Goal: Check status: Check status

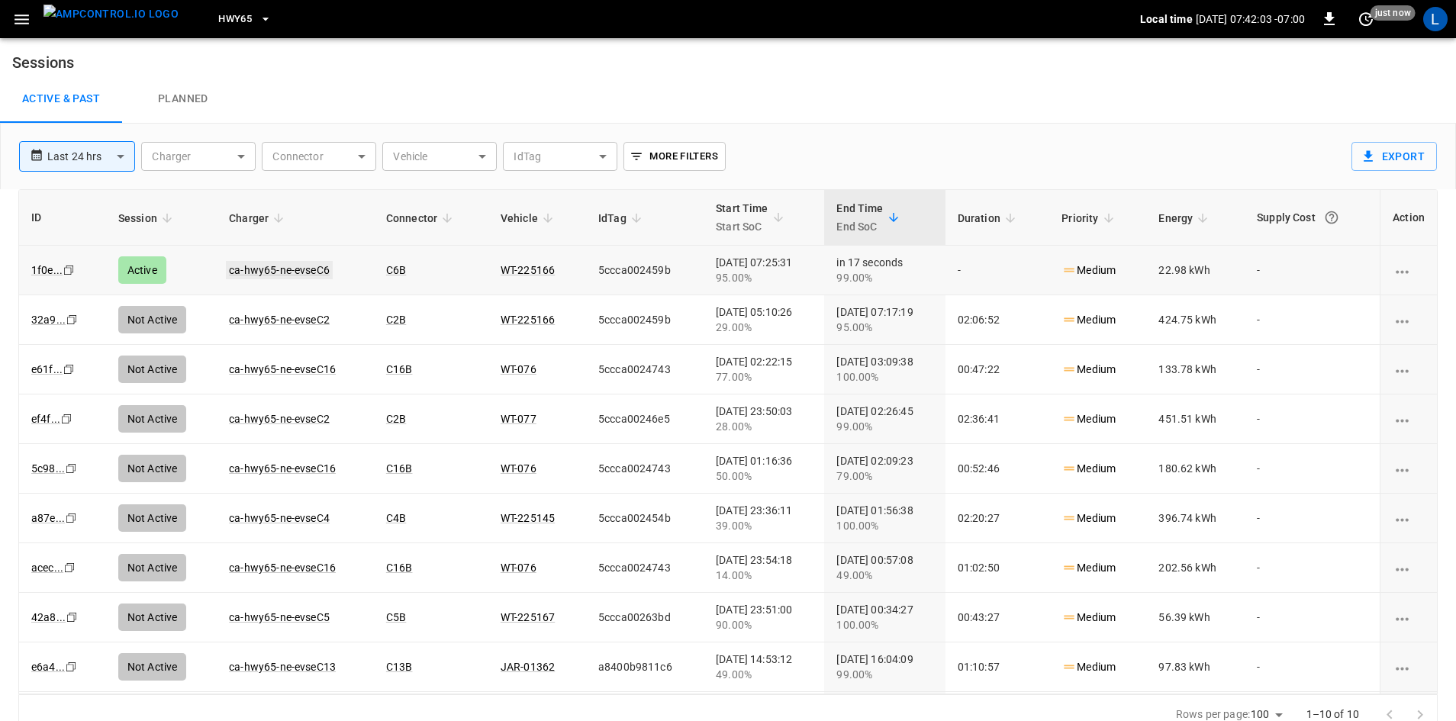
click at [247, 270] on link "ca-hwy65-ne-evseC6" at bounding box center [279, 270] width 107 height 18
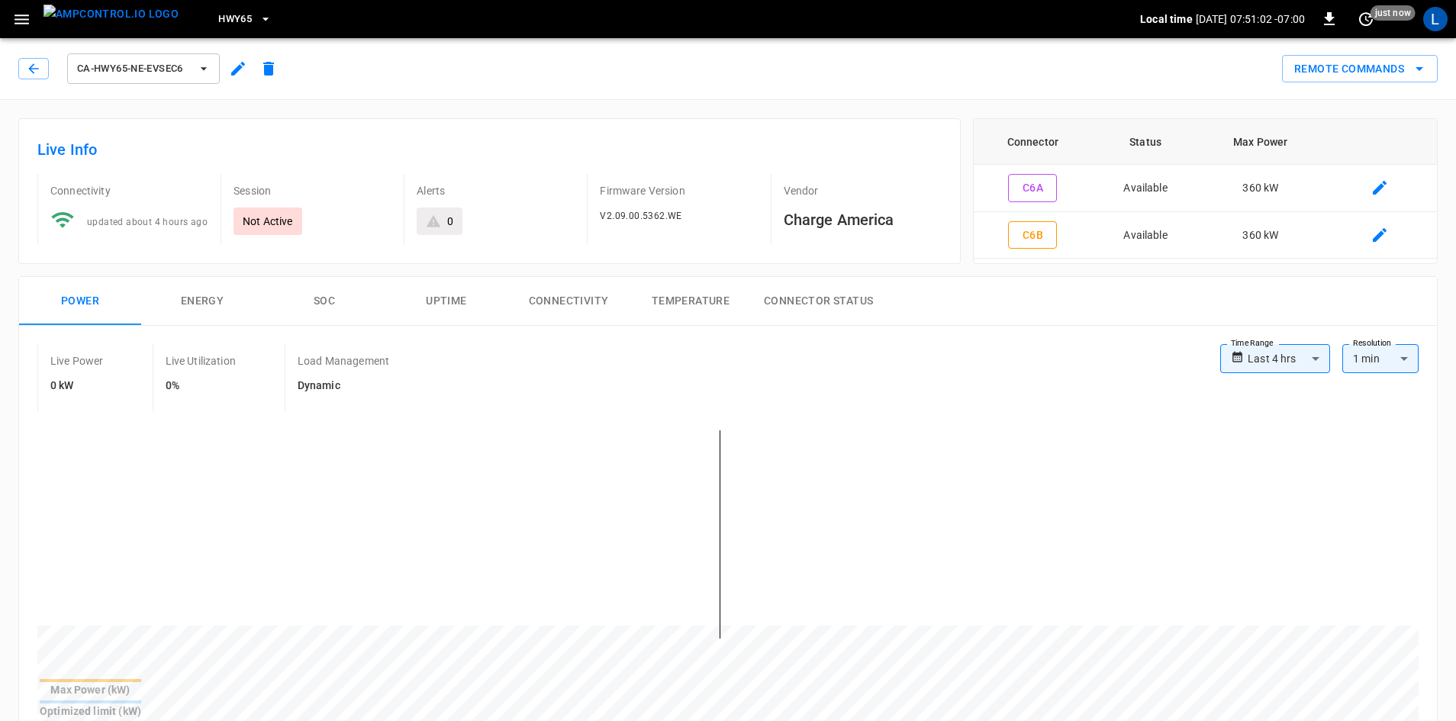
click at [258, 13] on icon "button" at bounding box center [265, 18] width 15 height 15
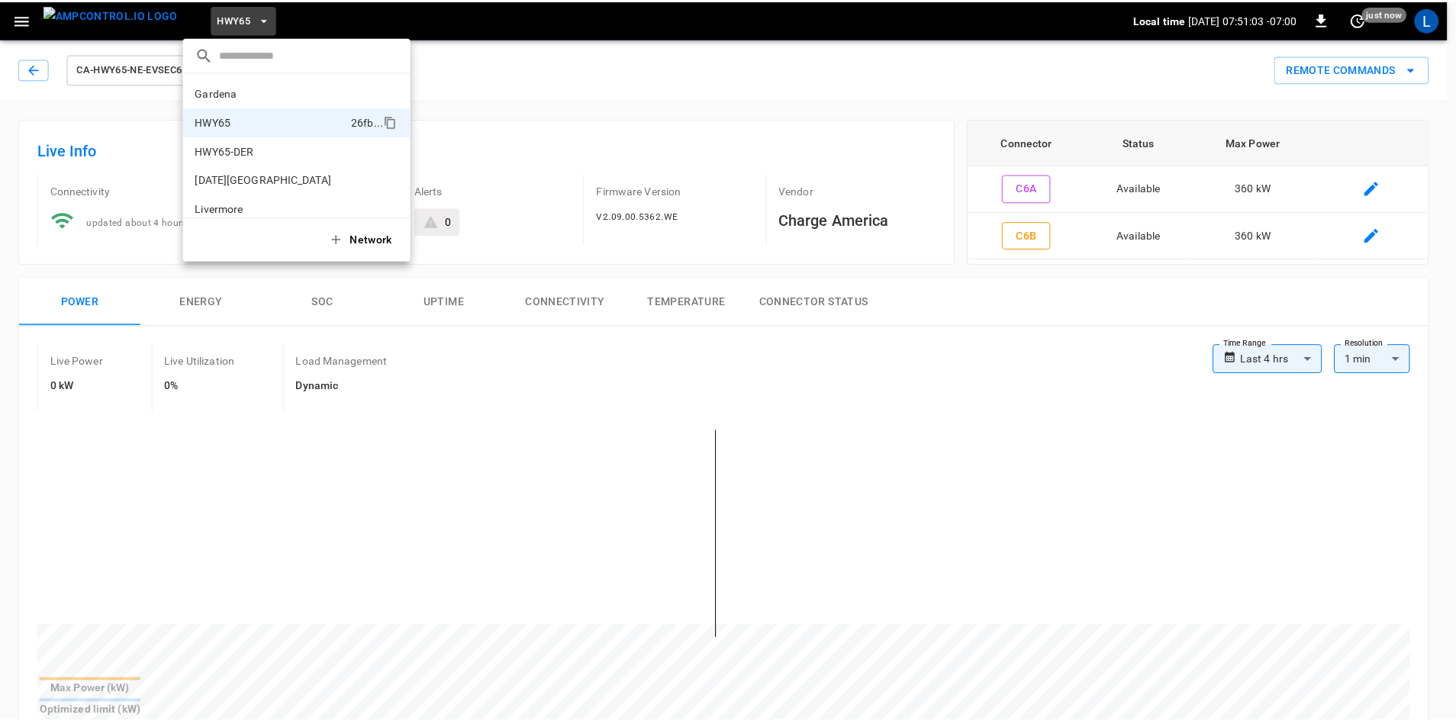
scroll to position [24, 0]
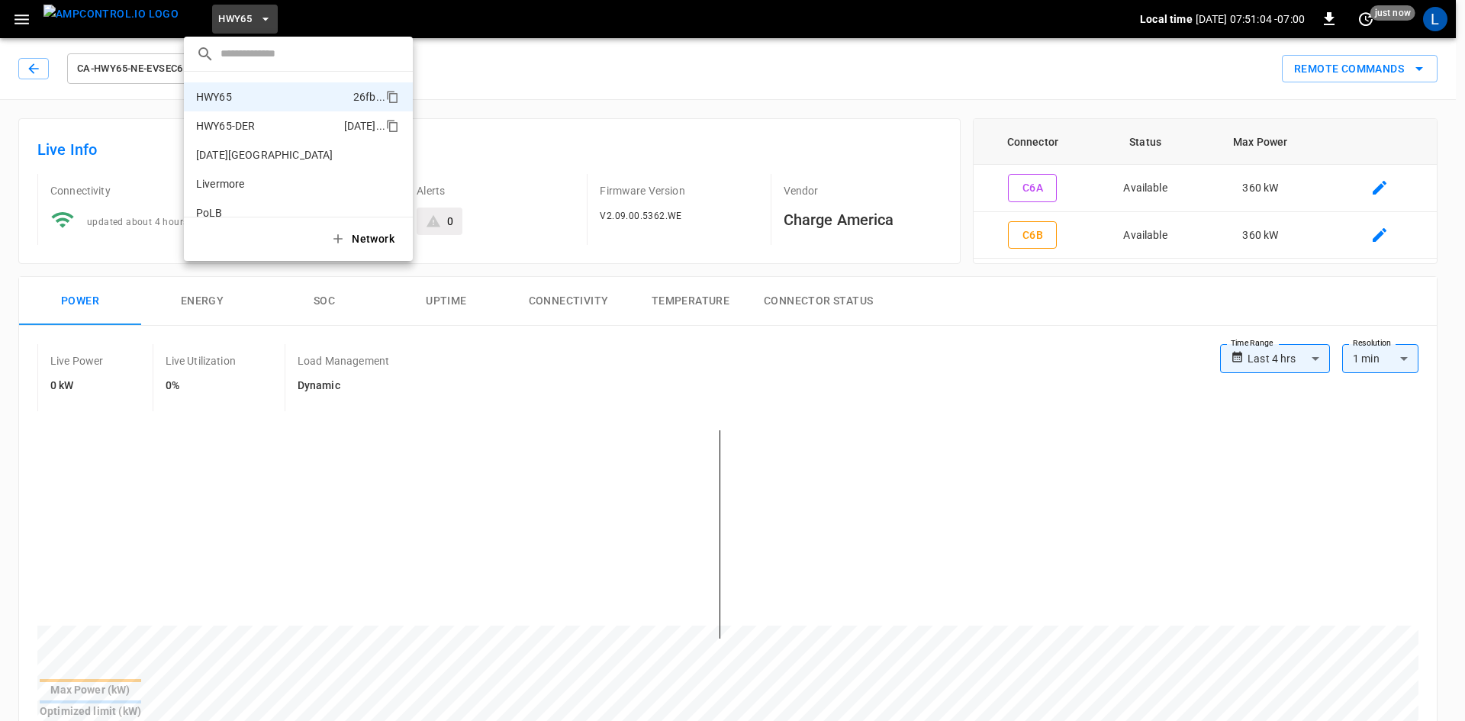
click at [263, 126] on p "HWY65-DER" at bounding box center [267, 125] width 142 height 15
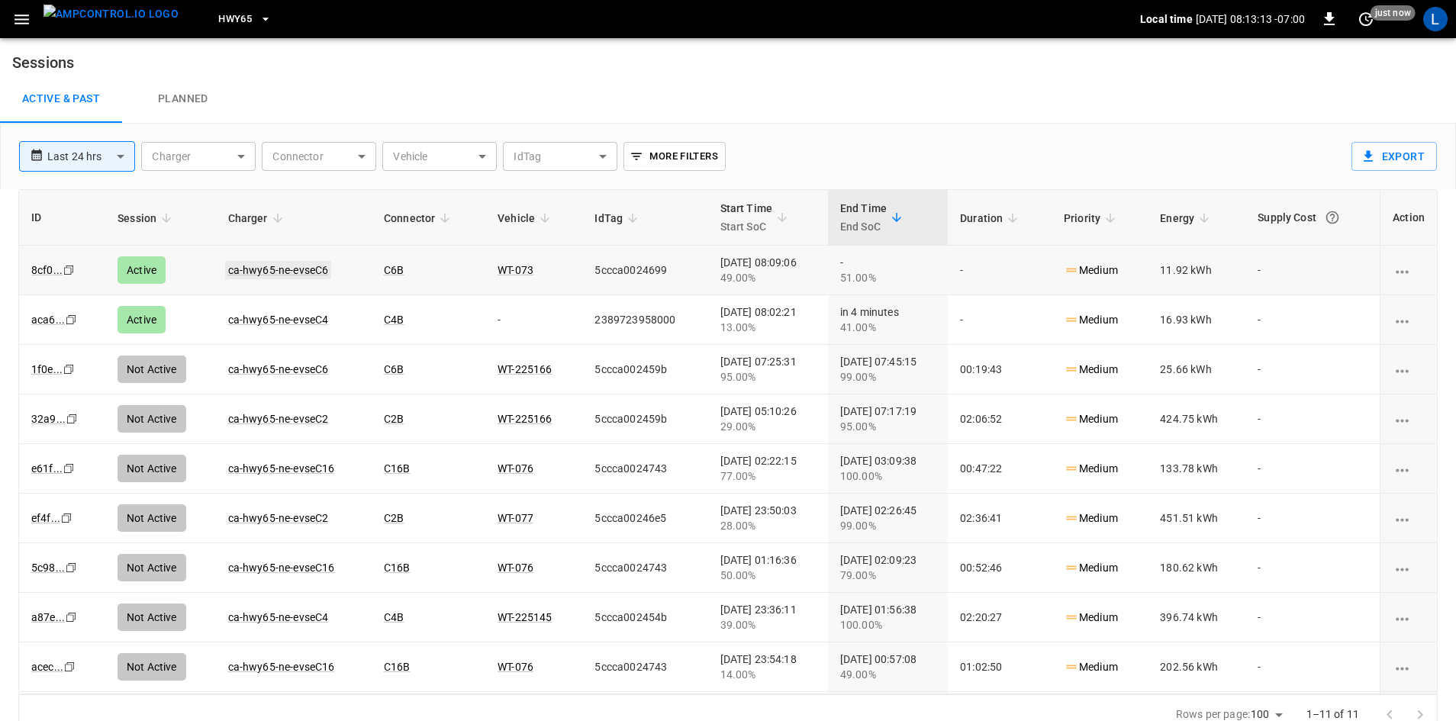
click at [311, 269] on link "ca-hwy65-ne-evseC6" at bounding box center [278, 270] width 107 height 18
click at [289, 314] on link "ca-hwy65-ne-evseC4" at bounding box center [278, 320] width 107 height 18
click at [314, 268] on link "ca-hwy65-ne-evseC6" at bounding box center [278, 270] width 107 height 18
click at [297, 321] on link "ca-hwy65-ne-evseC6" at bounding box center [278, 320] width 107 height 18
click at [218, 11] on span "HWY65" at bounding box center [235, 20] width 34 height 18
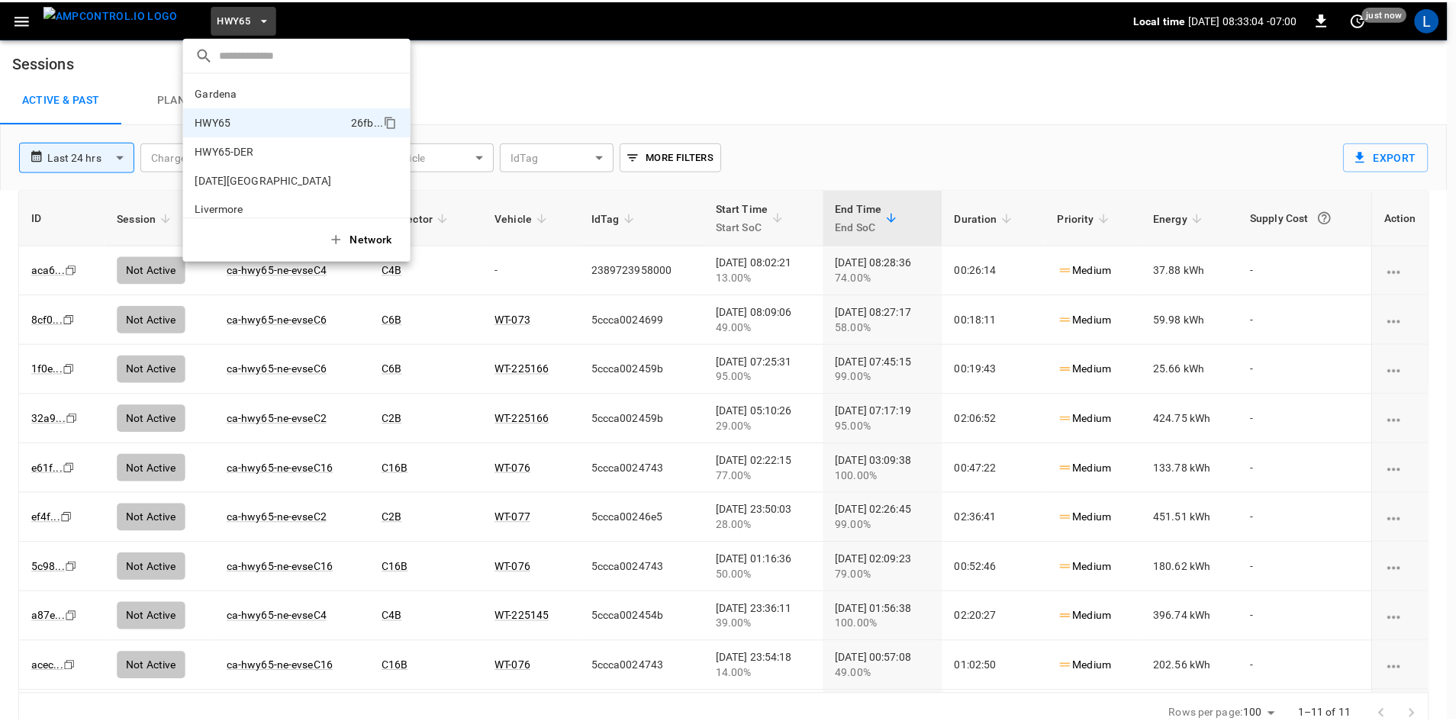
scroll to position [24, 0]
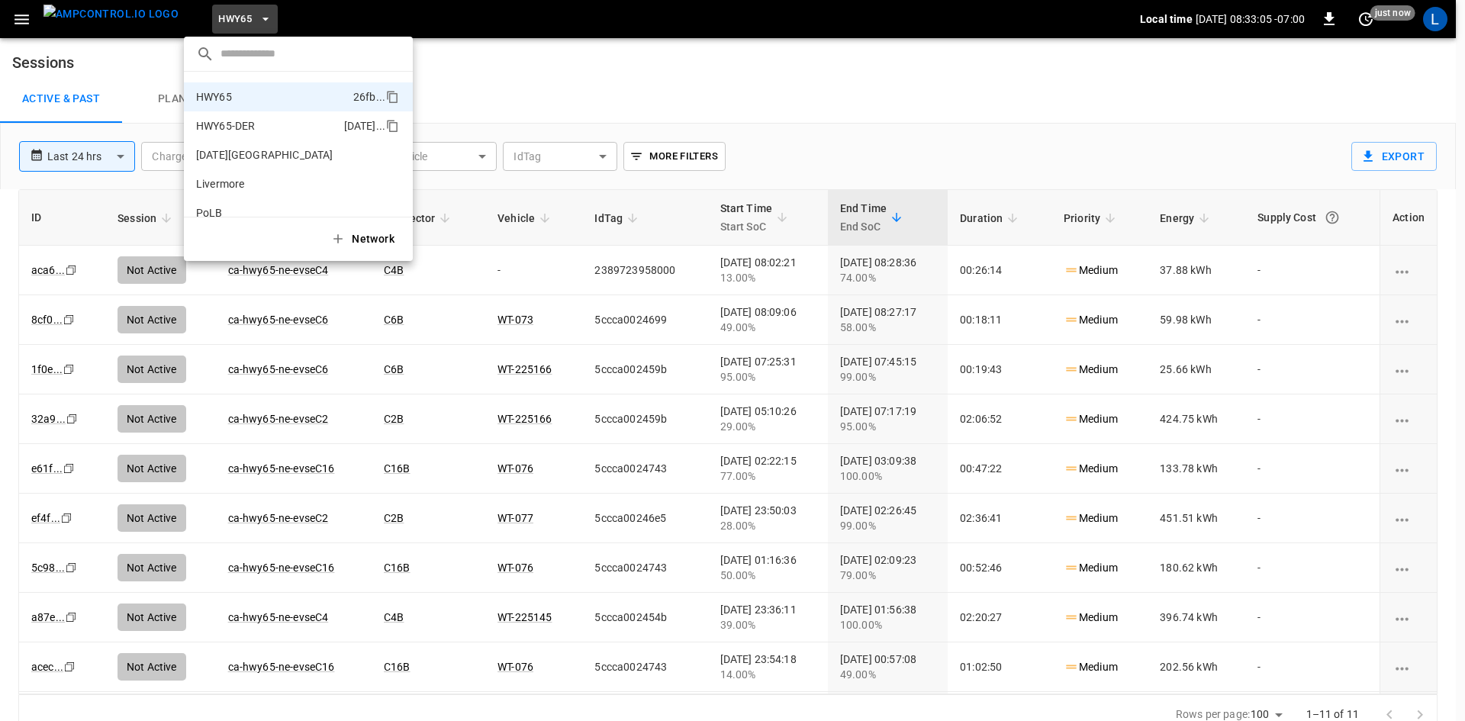
click at [241, 131] on p "HWY65-DER" at bounding box center [267, 125] width 142 height 15
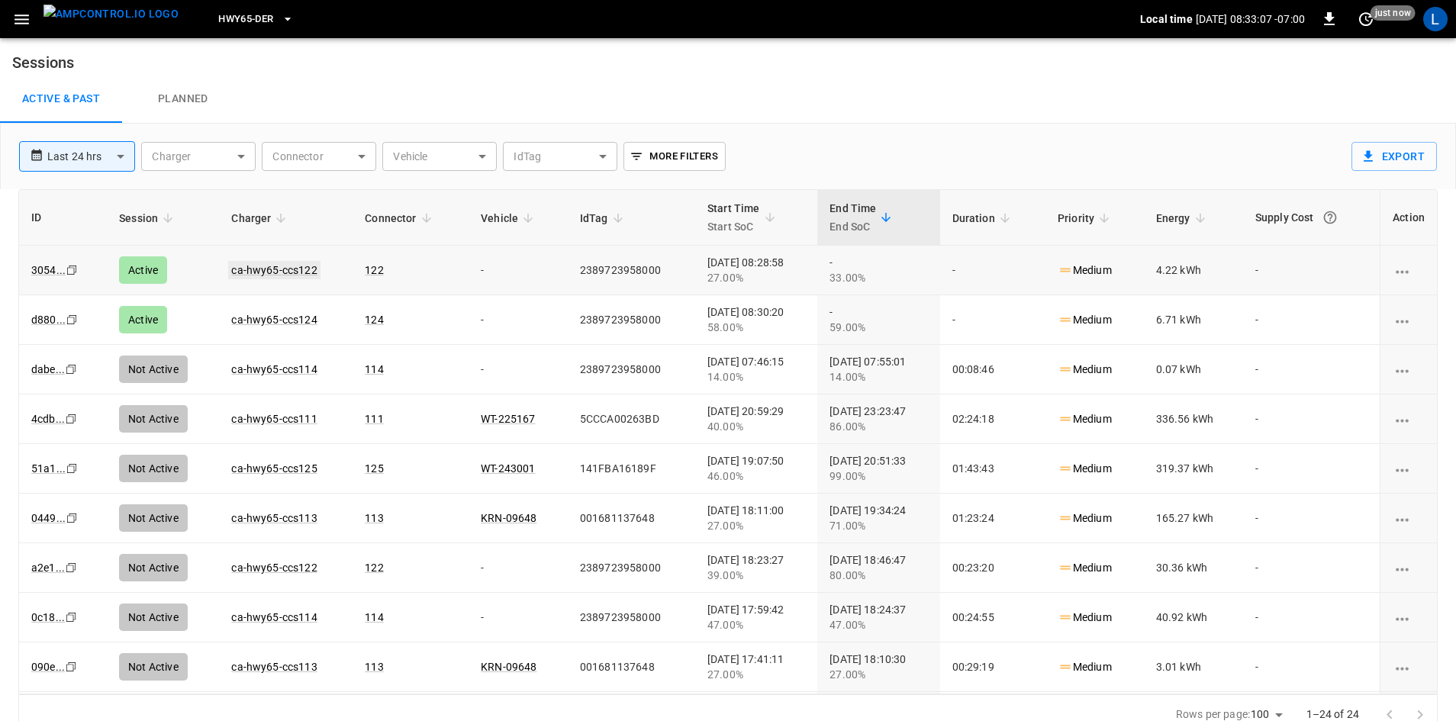
click at [291, 269] on link "ca-hwy65-ccs122" at bounding box center [274, 270] width 92 height 18
click at [282, 319] on link "ca-hwy65-ccs124" at bounding box center [274, 320] width 92 height 18
click at [274, 321] on link "ca-hwy65-ccs124" at bounding box center [274, 320] width 92 height 18
click at [285, 269] on link "ca-hwy65-ccs122" at bounding box center [274, 270] width 92 height 18
